Goal: Information Seeking & Learning: Learn about a topic

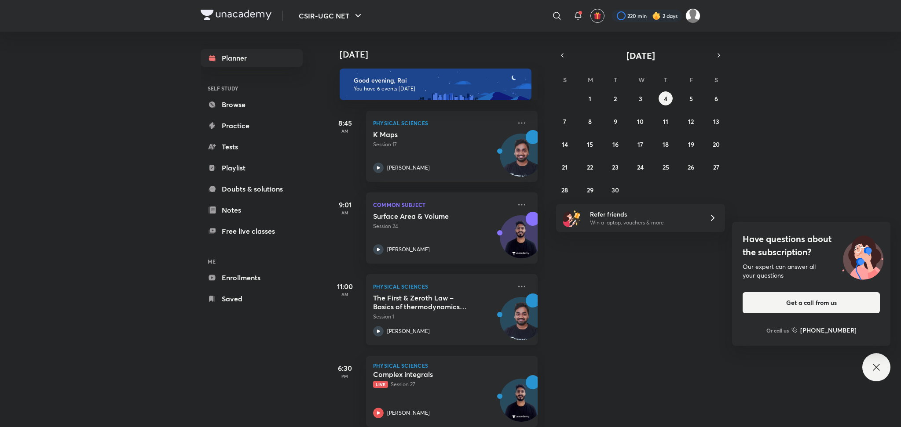
scroll to position [179, 0]
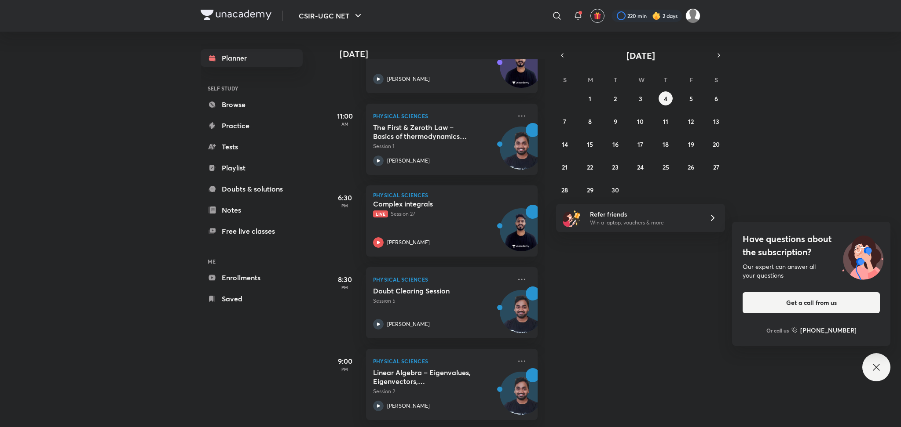
click at [877, 366] on icon at bounding box center [876, 367] width 7 height 7
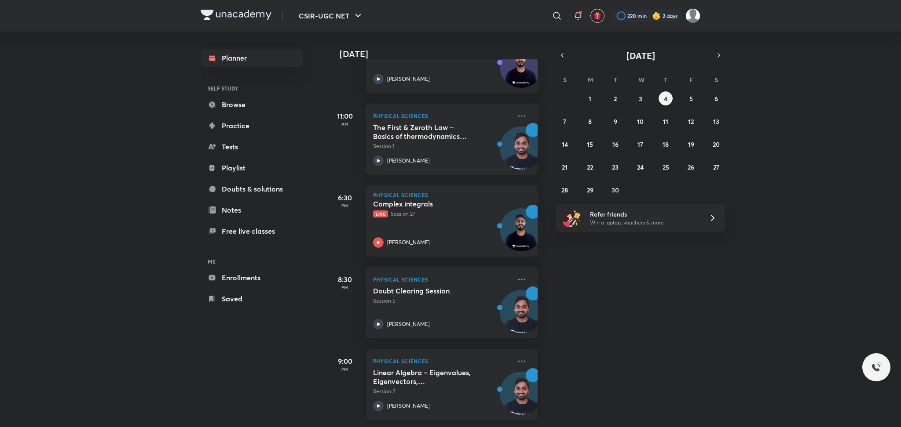
scroll to position [179, 8]
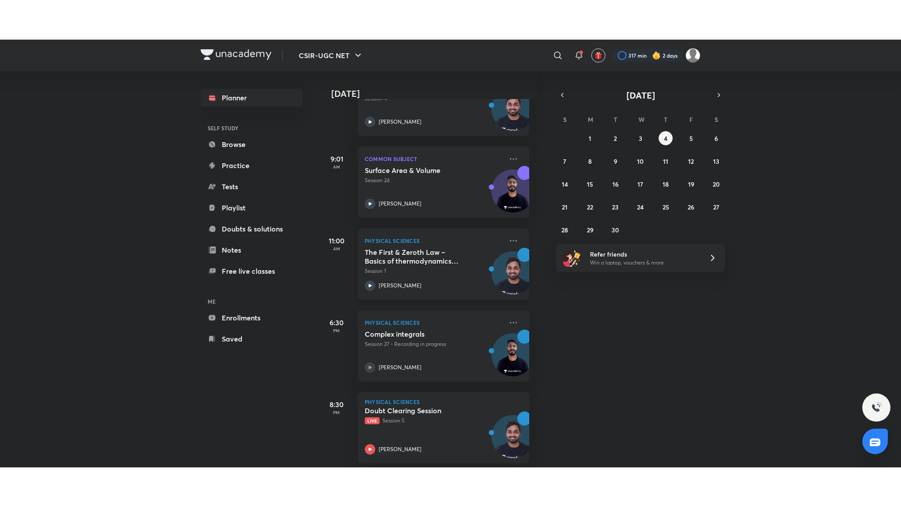
scroll to position [179, 8]
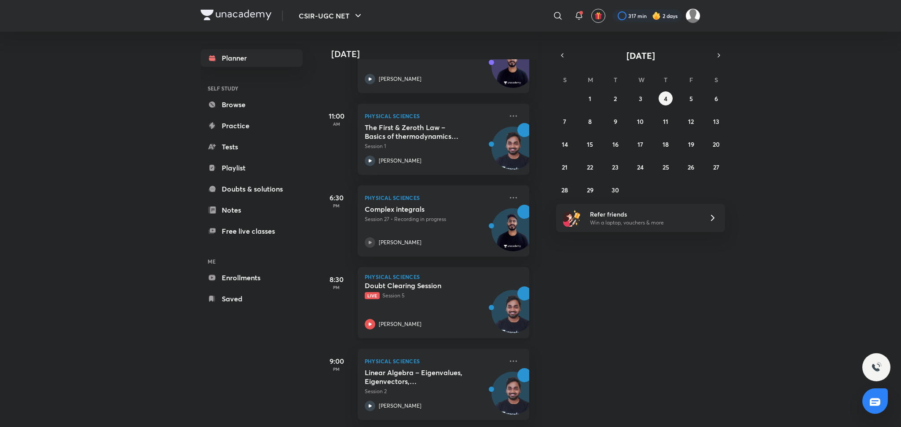
click at [411, 283] on div "Doubt Clearing Session Live Session 5" at bounding box center [434, 290] width 138 height 18
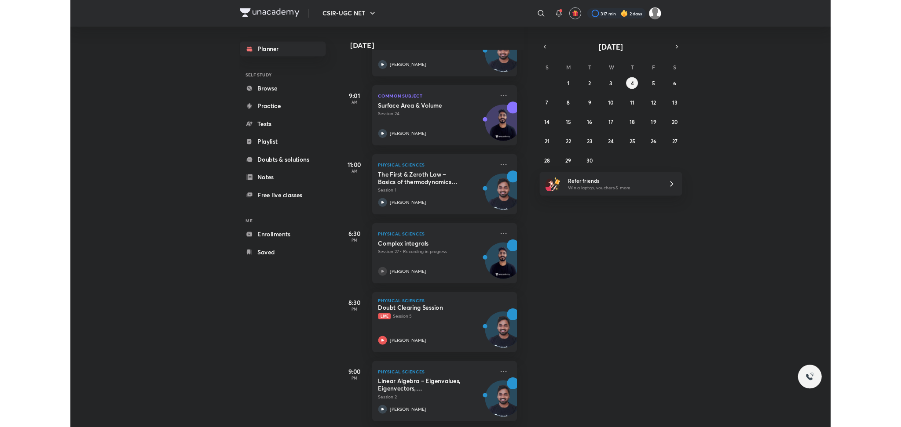
scroll to position [100, 8]
